Goal: Find specific page/section: Find specific page/section

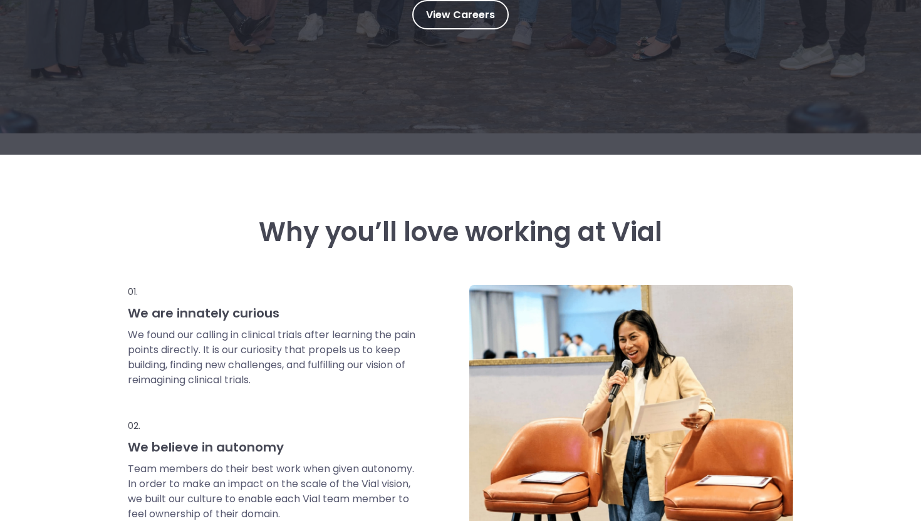
scroll to position [93, 0]
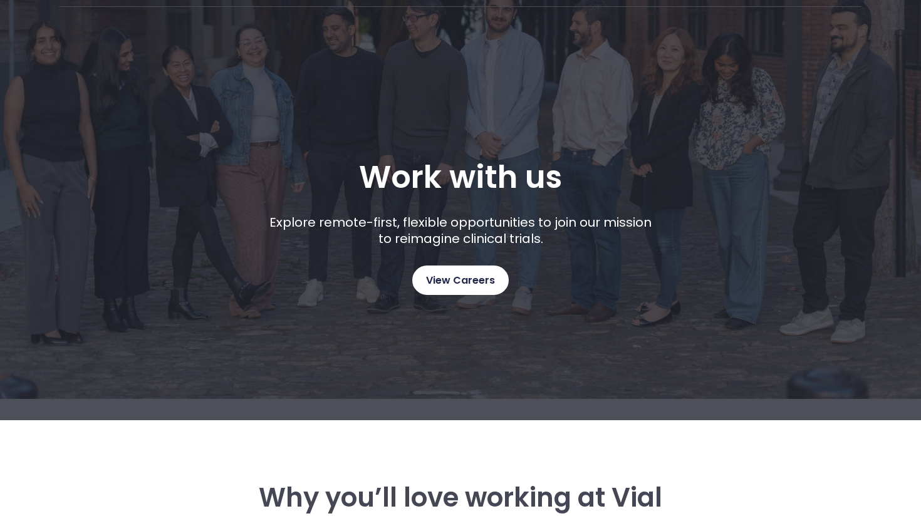
click at [435, 281] on span "View Careers" at bounding box center [460, 280] width 69 height 16
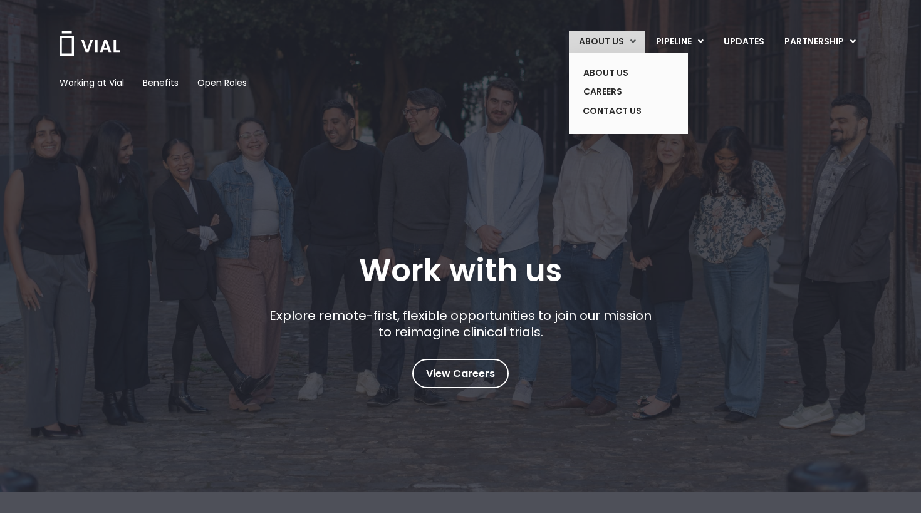
click at [615, 40] on link "ABOUT US" at bounding box center [607, 41] width 76 height 21
click at [607, 93] on link "CAREERS" at bounding box center [618, 91] width 91 height 19
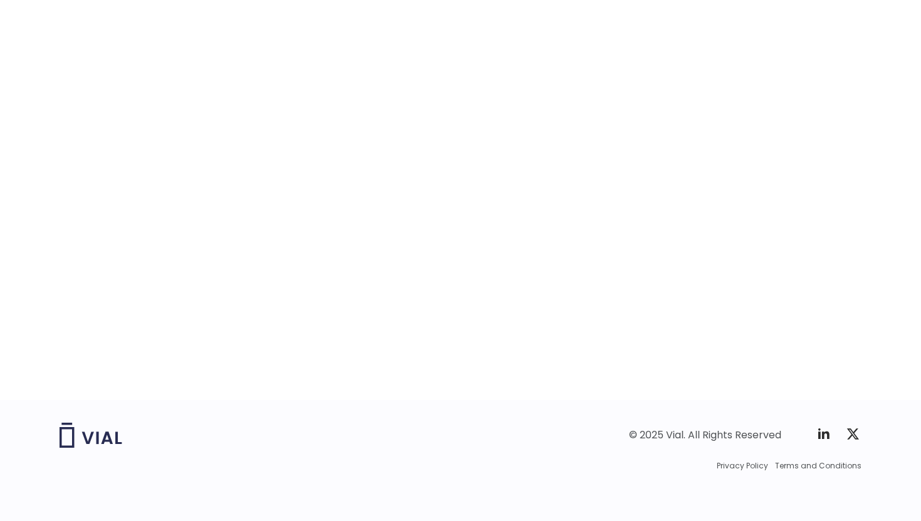
scroll to position [1564, 0]
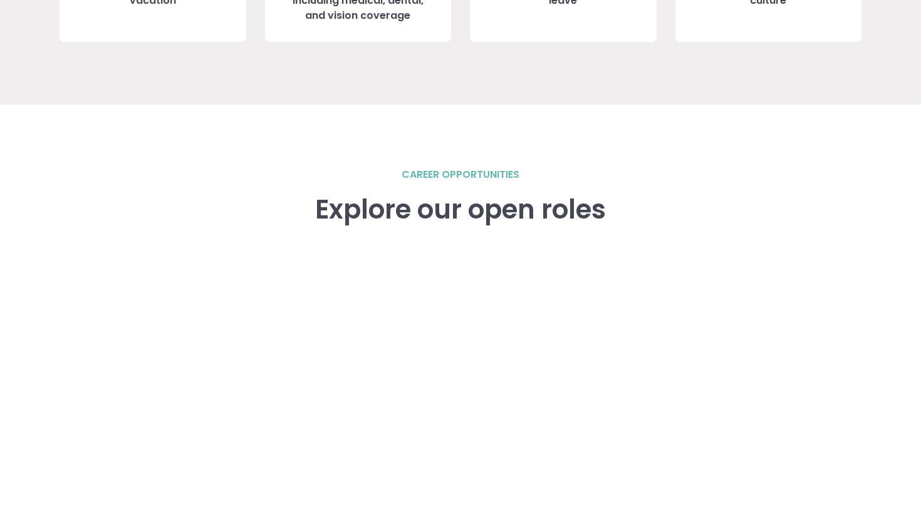
scroll to position [1612, 0]
